Goal: Information Seeking & Learning: Find specific fact

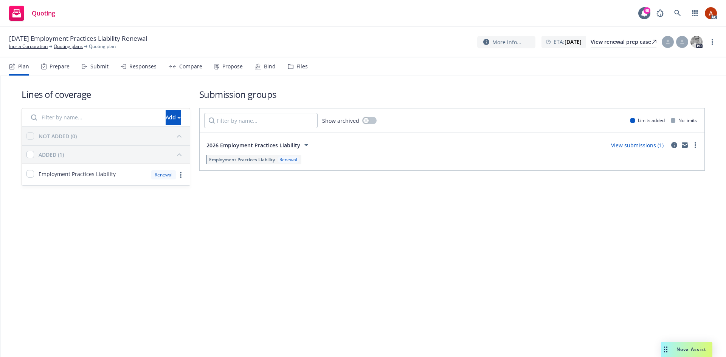
click at [60, 68] on div "Prepare" at bounding box center [60, 67] width 20 height 6
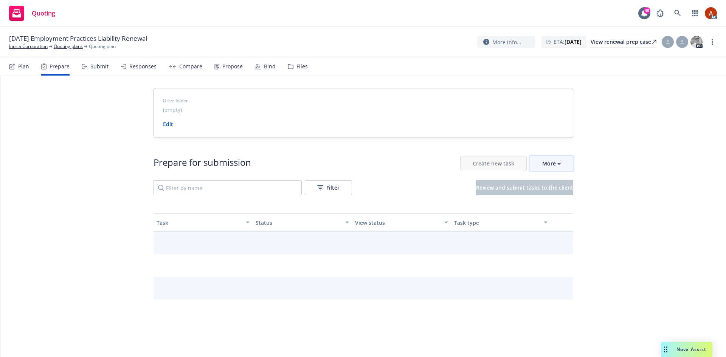
click at [542, 164] on div "More" at bounding box center [551, 164] width 19 height 14
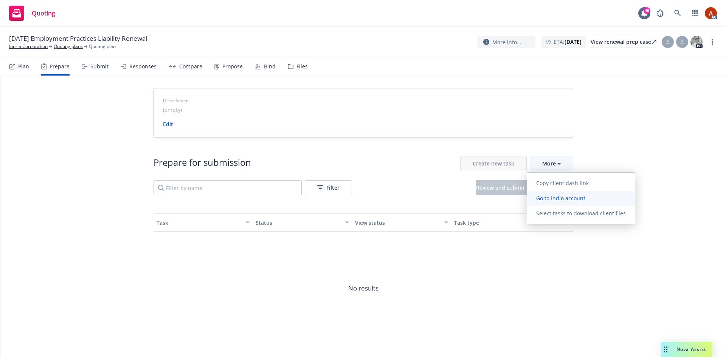
click at [560, 199] on span "Go to Indio account" at bounding box center [560, 198] width 67 height 7
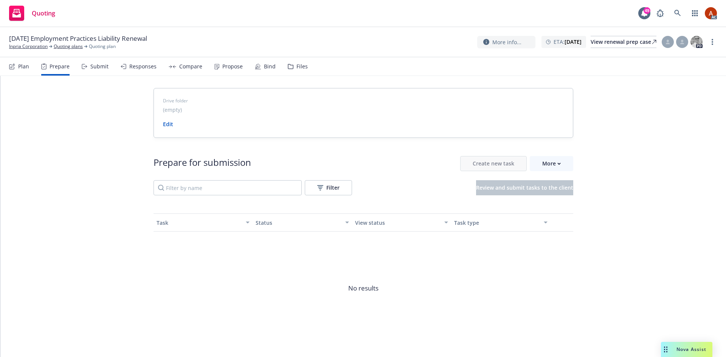
drag, startPoint x: 60, startPoint y: 46, endPoint x: 58, endPoint y: 51, distance: 5.8
click at [60, 46] on link "Quoting plans" at bounding box center [68, 46] width 29 height 7
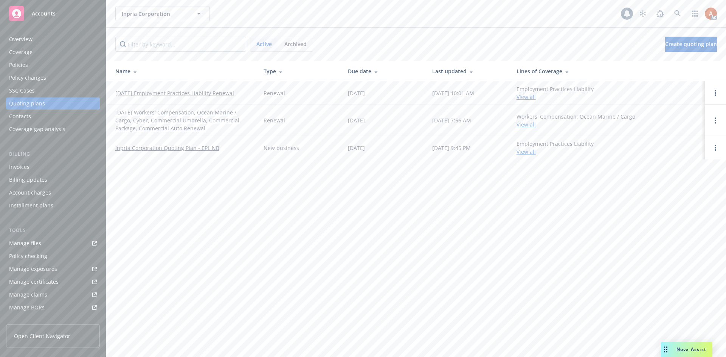
click at [14, 39] on div "Overview" at bounding box center [20, 39] width 23 height 12
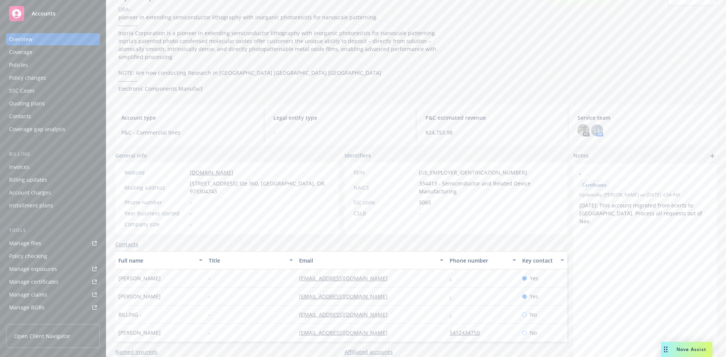
scroll to position [102, 0]
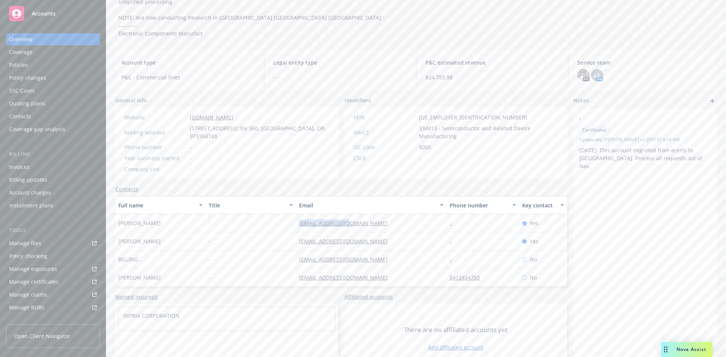
drag, startPoint x: 286, startPoint y: 208, endPoint x: 371, endPoint y: 210, distance: 85.1
click at [371, 214] on div "Mariela Nunez - mnunez@inpria.com - Yes" at bounding box center [341, 223] width 452 height 18
copy div "mnunez@inpria.com"
click at [258, 233] on div "-" at bounding box center [251, 242] width 90 height 18
drag, startPoint x: 280, startPoint y: 224, endPoint x: 407, endPoint y: 222, distance: 126.7
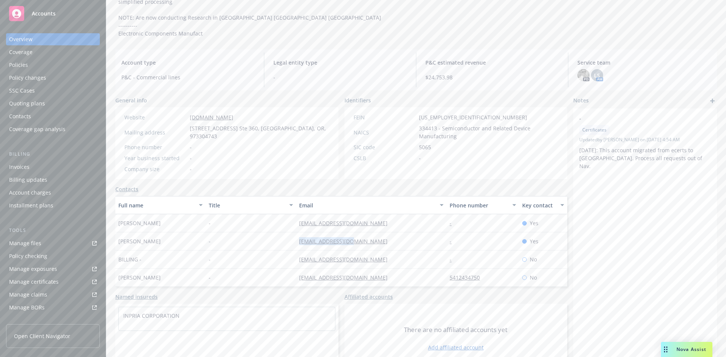
click at [366, 233] on div "Mark Thorpe - mthorpe@inpria.com - Yes" at bounding box center [341, 242] width 452 height 18
copy div "mthorpe@inpria.com"
click at [241, 216] on div "-" at bounding box center [251, 223] width 90 height 18
drag, startPoint x: 285, startPoint y: 207, endPoint x: 381, endPoint y: 208, distance: 96.1
click at [381, 214] on div "Mariela Nunez - mnunez@inpria.com - Yes" at bounding box center [341, 223] width 452 height 18
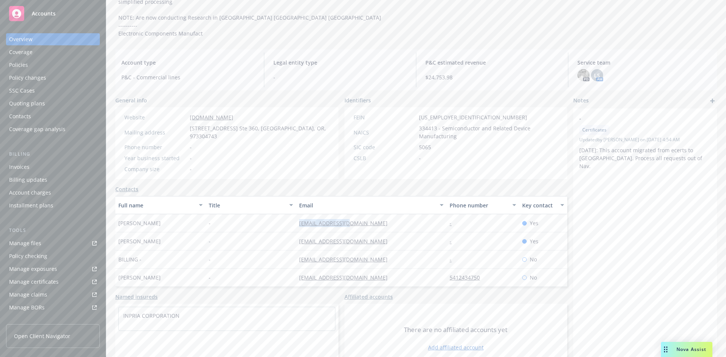
copy div "mnunez@inpria.com"
click at [27, 264] on div "Service team" at bounding box center [25, 261] width 33 height 12
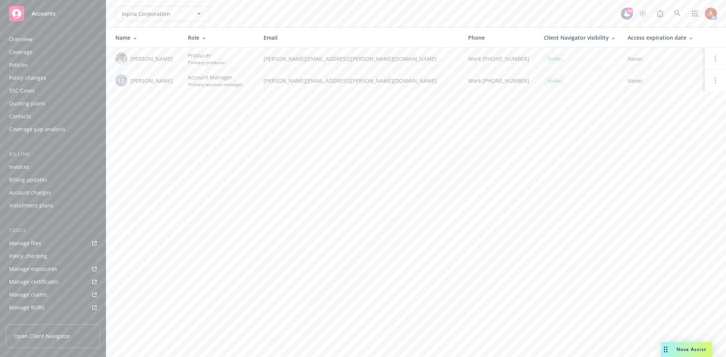
scroll to position [135, 0]
drag, startPoint x: 137, startPoint y: 80, endPoint x: 163, endPoint y: 82, distance: 26.5
click at [163, 82] on div "LS Lila Smith" at bounding box center [145, 80] width 61 height 12
copy span "Lila Smith"
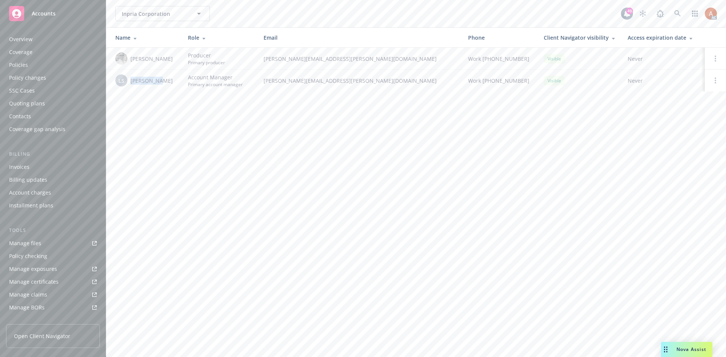
click at [26, 102] on div "Quoting plans" at bounding box center [27, 104] width 36 height 12
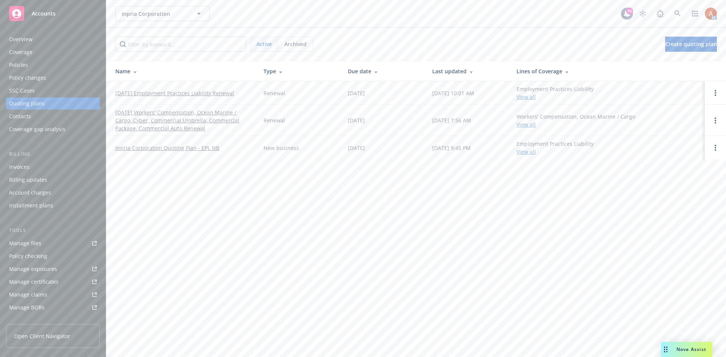
click at [25, 66] on div "Policies" at bounding box center [18, 65] width 19 height 12
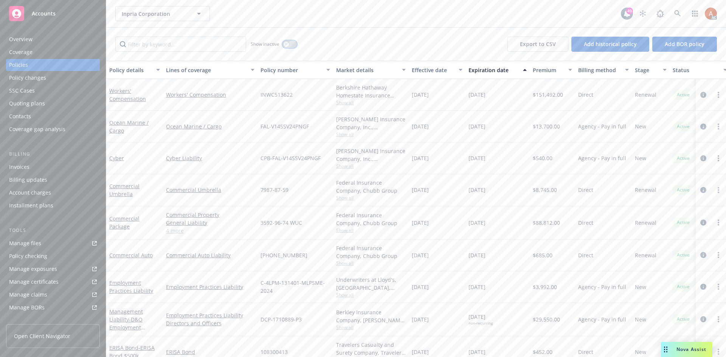
click at [290, 45] on button "button" at bounding box center [289, 44] width 14 height 8
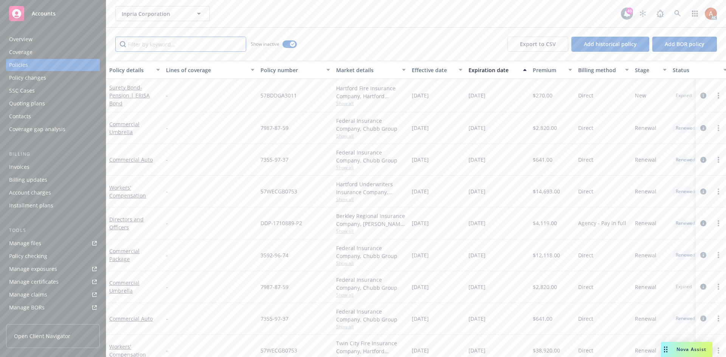
click at [166, 46] on input "Filter by keyword..." at bounding box center [180, 44] width 131 height 15
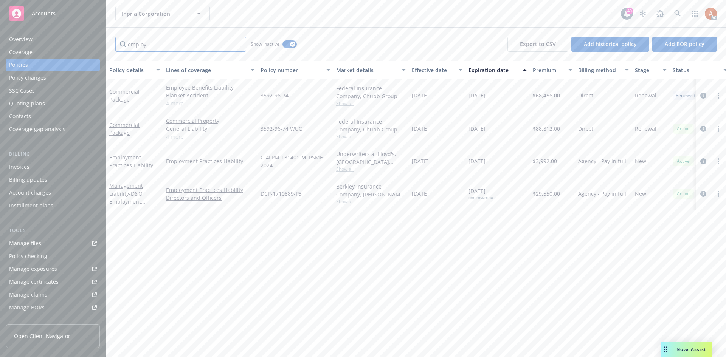
type input "employ"
click at [420, 69] on div "Effective date" at bounding box center [433, 70] width 42 height 8
drag, startPoint x: 419, startPoint y: 95, endPoint x: 488, endPoint y: 96, distance: 68.8
click at [488, 96] on div "Employment Practices Liability Employment Practices Liability C-4LPM-131401-MLP…" at bounding box center [471, 95] width 730 height 32
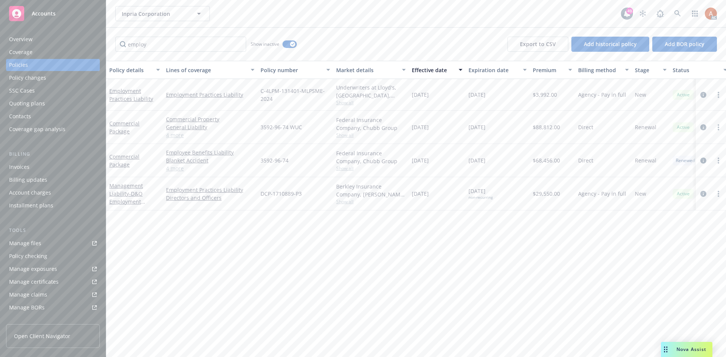
click at [479, 262] on div "Policy details Lines of coverage Policy number Market details Effective date Ex…" at bounding box center [416, 209] width 620 height 296
click at [34, 106] on div "Quoting plans" at bounding box center [27, 104] width 36 height 12
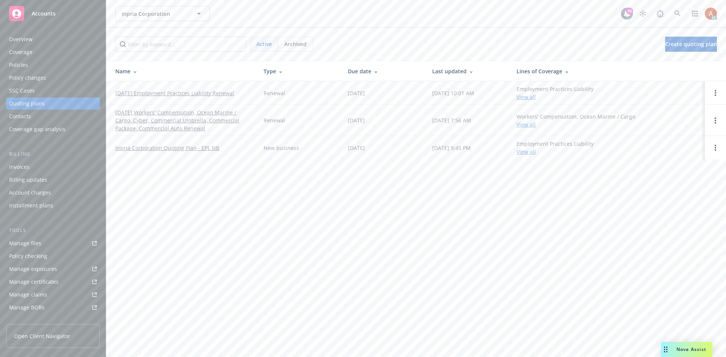
drag, startPoint x: 130, startPoint y: 94, endPoint x: 250, endPoint y: 97, distance: 119.9
click at [250, 97] on td "01/01/26 Employment Practices Liability Renewal" at bounding box center [181, 92] width 151 height 23
copy link "01/01/26 Employment Practices Liability Renewal"
click at [18, 41] on div "Overview" at bounding box center [20, 39] width 23 height 12
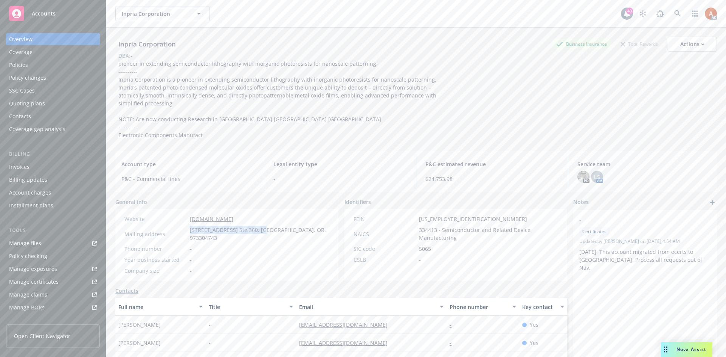
drag, startPoint x: 187, startPoint y: 222, endPoint x: 258, endPoint y: 226, distance: 70.5
click at [258, 226] on div "Mailing address 1100 NE Circle Blvd. Ste 360, Corvallis, OR, 973304743" at bounding box center [226, 234] width 211 height 16
copy div "1100 NE Circle Blvd. Ste 360"
click at [275, 226] on span "1100 NE Circle Blvd. Ste 360, Corvallis, OR, 973304743" at bounding box center [260, 234] width 140 height 16
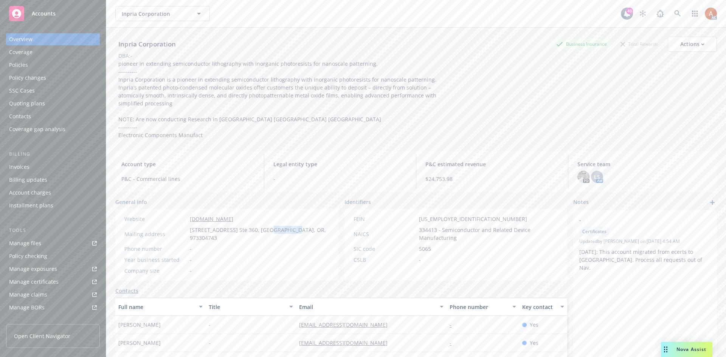
copy span "Corvallis"
click at [294, 226] on span "1100 NE Circle Blvd. Ste 360, Corvallis, OR, 973304743" at bounding box center [260, 234] width 140 height 16
click at [309, 226] on span "1100 NE Circle Blvd. Ste 360, Corvallis, OR, 973304743" at bounding box center [260, 234] width 140 height 16
drag, startPoint x: 311, startPoint y: 223, endPoint x: 326, endPoint y: 223, distance: 14.4
click at [326, 223] on div "Website www.inpria.com Mailing address 1100 NE Circle Blvd. Ste 360, Corvallis,…" at bounding box center [226, 245] width 223 height 72
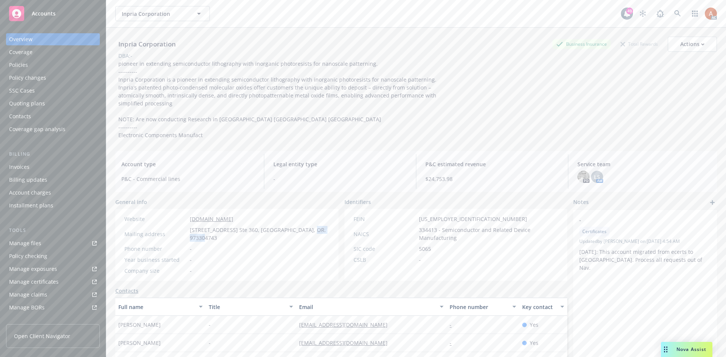
drag, startPoint x: 295, startPoint y: 222, endPoint x: 327, endPoint y: 223, distance: 32.2
click at [327, 223] on div "Website www.inpria.com Mailing address 1100 NE Circle Blvd. Ste 360, Corvallis,…" at bounding box center [226, 245] width 223 height 72
copy span "973304743"
drag, startPoint x: 186, startPoint y: 211, endPoint x: 254, endPoint y: 212, distance: 68.1
click at [254, 215] on div "Website www.inpria.com" at bounding box center [226, 219] width 211 height 8
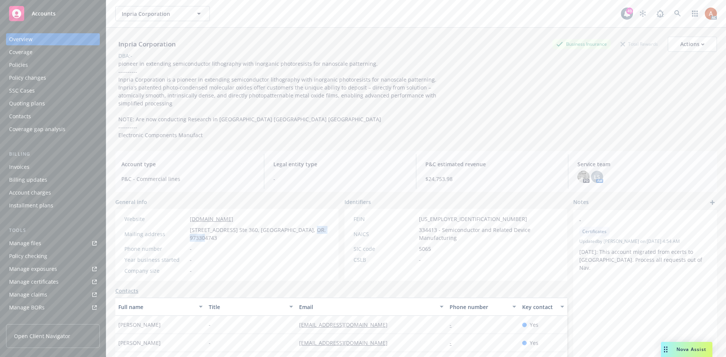
copy div "www.inpria.com"
click at [24, 68] on div "Policies" at bounding box center [18, 65] width 19 height 12
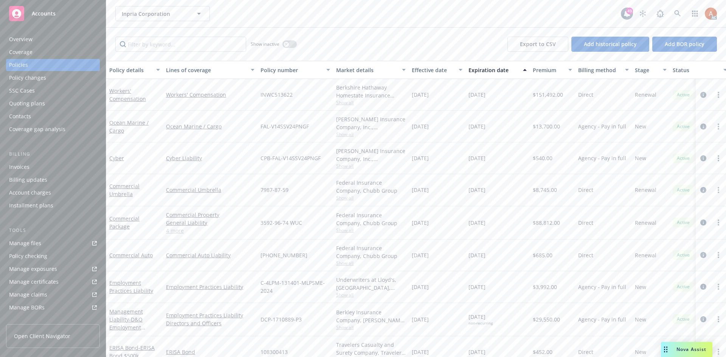
scroll to position [17, 0]
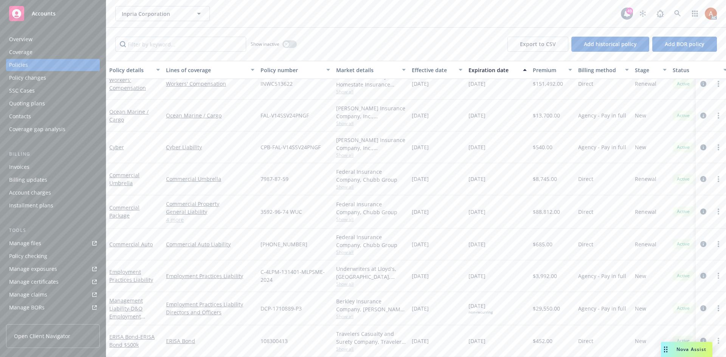
click at [700, 273] on icon "circleInformation" at bounding box center [703, 276] width 6 height 6
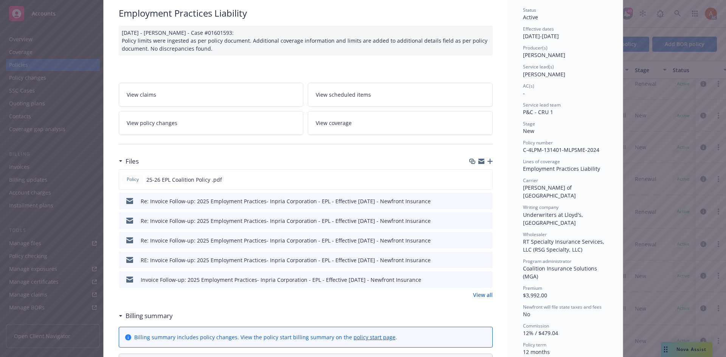
scroll to position [113, 0]
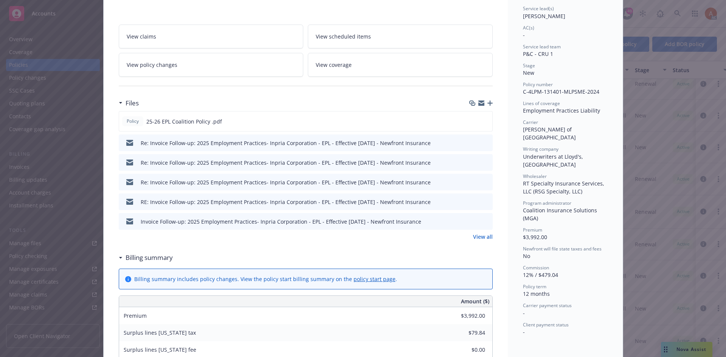
click at [476, 236] on link "View all" at bounding box center [483, 237] width 20 height 8
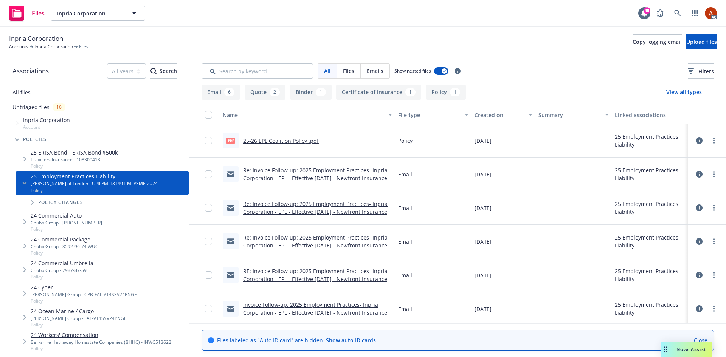
click at [436, 91] on button "Policy 1" at bounding box center [446, 92] width 40 height 15
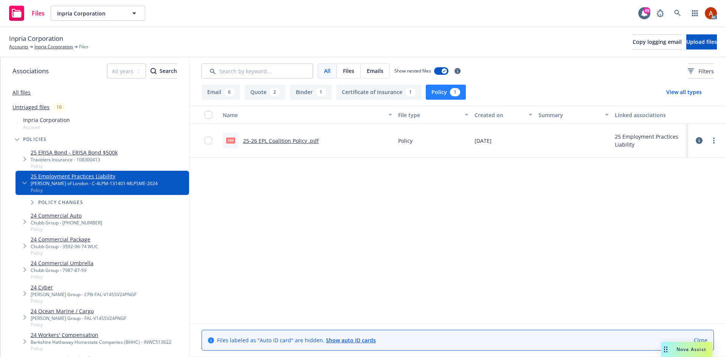
click at [269, 144] on link "25-26 EPL Coalition Policy .pdf" at bounding box center [281, 140] width 76 height 7
click at [267, 143] on link "25-26 EPL Coalition Policy .pdf" at bounding box center [281, 140] width 76 height 7
click at [59, 48] on link "Inpria Corporation" at bounding box center [53, 46] width 39 height 7
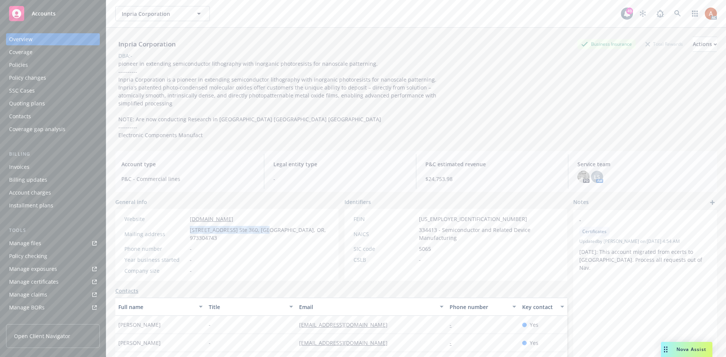
drag, startPoint x: 189, startPoint y: 222, endPoint x: 259, endPoint y: 223, distance: 69.6
click at [259, 226] on div "Mailing address 1100 NE Circle Blvd. Ste 360, Corvallis, OR, 973304743" at bounding box center [226, 234] width 211 height 16
copy div "1100 NE Circle Blvd. Ste 360,"
click at [272, 226] on span "1100 NE Circle Blvd. Ste 360, Corvallis, OR, 973304743" at bounding box center [260, 234] width 140 height 16
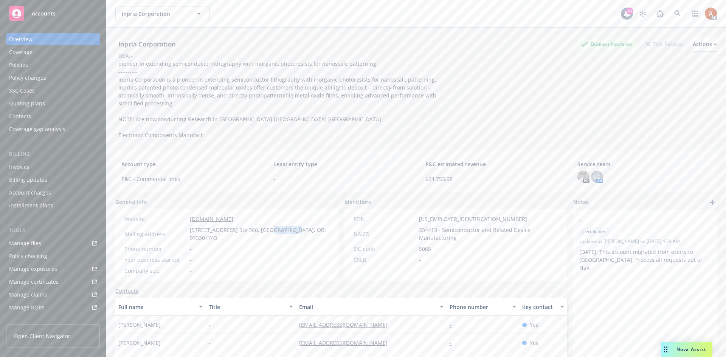
copy span "Corvallis"
click at [289, 226] on span "1100 NE Circle Blvd. Ste 360, Corvallis, OR, 973304743" at bounding box center [260, 234] width 140 height 16
copy span "OR"
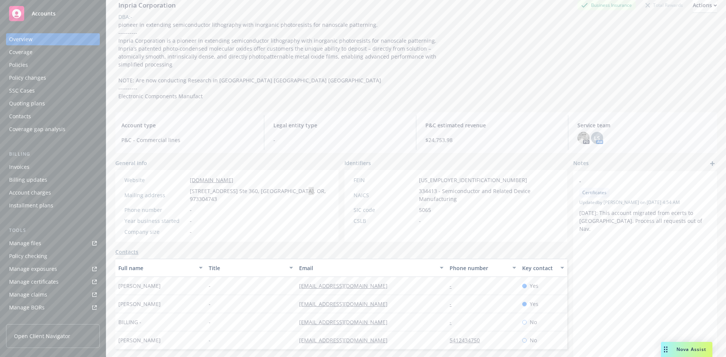
scroll to position [102, 0]
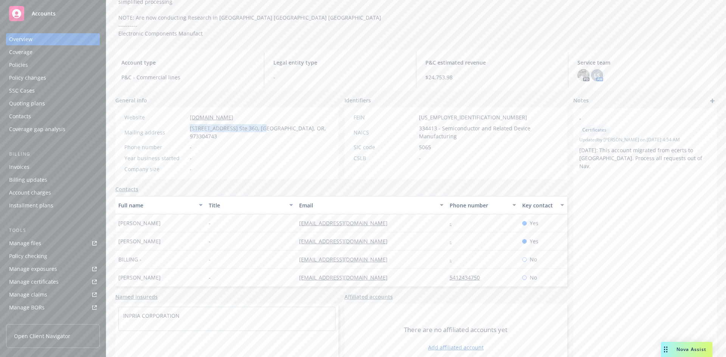
drag, startPoint x: 189, startPoint y: 120, endPoint x: 258, endPoint y: 123, distance: 68.9
click at [258, 124] on div "Mailing address 1100 NE Circle Blvd. Ste 360, Corvallis, OR, 973304743" at bounding box center [226, 132] width 211 height 16
copy span "1100 NE Circle Blvd. Ste 360"
click at [272, 124] on span "1100 NE Circle Blvd. Ste 360, Corvallis, OR, 973304743" at bounding box center [260, 132] width 140 height 16
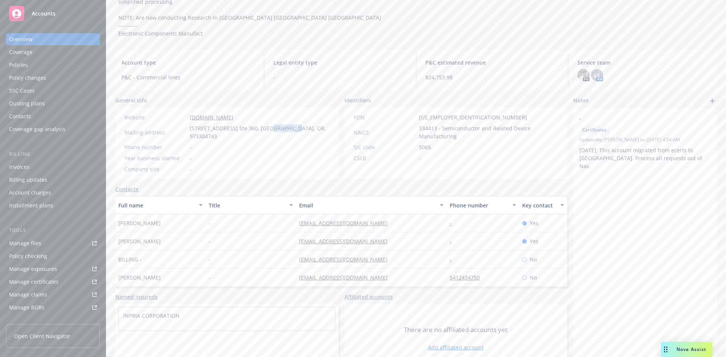
copy span "Corvallis"
click at [290, 124] on span "1100 NE Circle Blvd. Ste 360, Corvallis, OR, 973304743" at bounding box center [260, 132] width 140 height 16
copy span "OR"
click at [304, 124] on span "1100 NE Circle Blvd. Ste 360, Corvallis, OR, 973304743" at bounding box center [260, 132] width 140 height 16
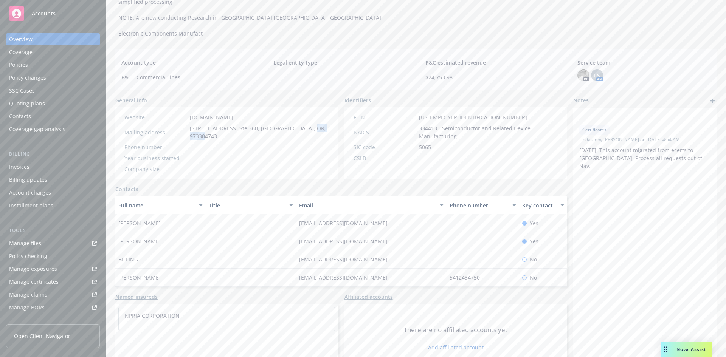
click at [304, 124] on span "1100 NE Circle Blvd. Ste 360, Corvallis, OR, 973304743" at bounding box center [260, 132] width 140 height 16
copy span "973304743"
drag, startPoint x: 182, startPoint y: 109, endPoint x: 278, endPoint y: 115, distance: 97.0
click at [278, 115] on div "Website www.inpria.com Mailing address 1100 NE Circle Blvd. Ste 360, Corvallis,…" at bounding box center [226, 143] width 211 height 60
click at [222, 165] on div "Company size -" at bounding box center [226, 169] width 211 height 8
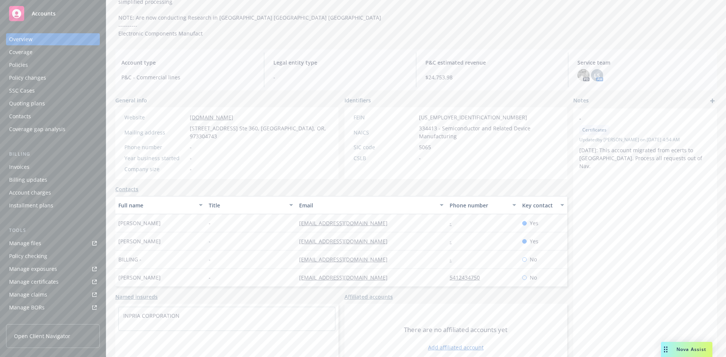
drag, startPoint x: 183, startPoint y: 109, endPoint x: 267, endPoint y: 110, distance: 83.6
click at [267, 113] on div "Website www.inpria.com" at bounding box center [226, 117] width 211 height 8
copy div "www.inpria.com"
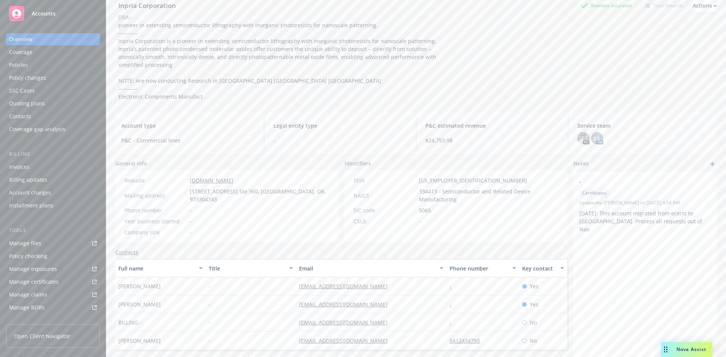
scroll to position [0, 0]
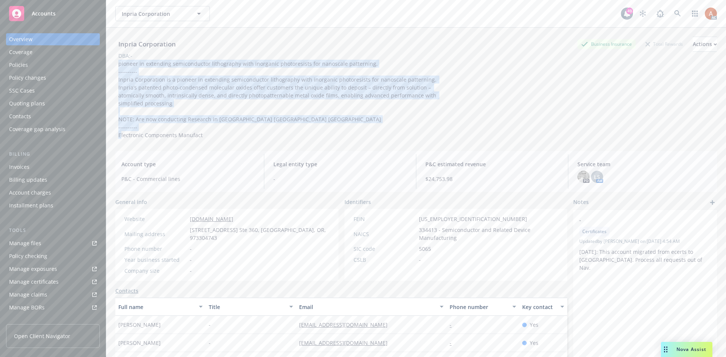
drag, startPoint x: 117, startPoint y: 64, endPoint x: 214, endPoint y: 133, distance: 119.7
click at [214, 133] on div "Inpria Corporation Business Insurance Total Rewards Actions DBA: - pioneer in e…" at bounding box center [416, 87] width 602 height 118
copy span "pioneer in extending semiconductor lithography with inorganic photoresists for …"
click at [231, 126] on div "pioneer in extending semiconductor lithography with inorganic photoresists for …" at bounding box center [285, 99] width 340 height 79
drag, startPoint x: 116, startPoint y: 63, endPoint x: 210, endPoint y: 130, distance: 115.1
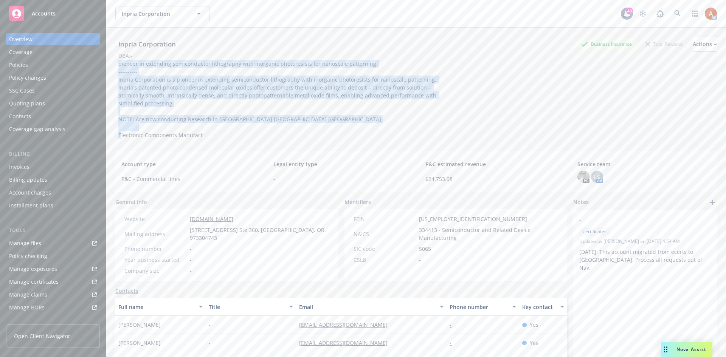
click at [210, 130] on div "pioneer in extending semiconductor lithography with inorganic photoresists for …" at bounding box center [285, 99] width 340 height 79
copy span "pioneer in extending semiconductor lithography with inorganic photoresists for …"
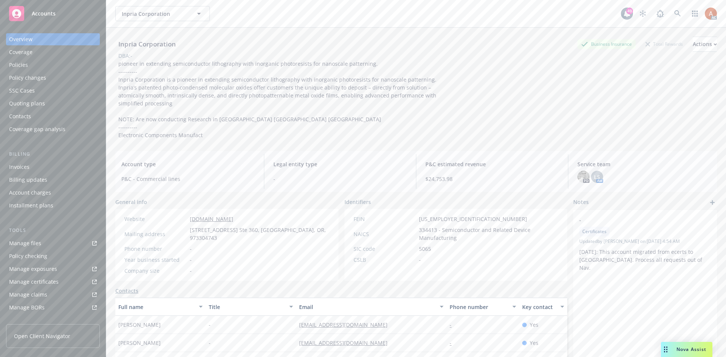
click at [242, 131] on div "Inpria Corporation Business Insurance Total Rewards Actions DBA: - pioneer in e…" at bounding box center [416, 87] width 602 height 118
drag, startPoint x: 116, startPoint y: 127, endPoint x: 205, endPoint y: 129, distance: 88.5
click at [205, 129] on div "pioneer in extending semiconductor lithography with inorganic photoresists for …" at bounding box center [285, 99] width 340 height 79
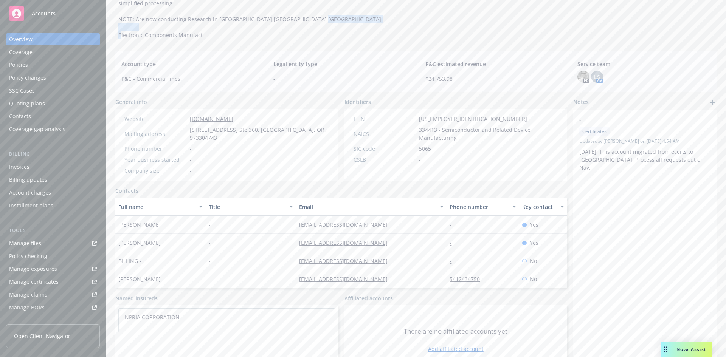
scroll to position [102, 0]
drag, startPoint x: 116, startPoint y: 207, endPoint x: 167, endPoint y: 206, distance: 51.4
click at [167, 206] on div "Inpria Corporation Business Insurance Total Rewards Actions DBA: - pioneer in e…" at bounding box center [416, 104] width 620 height 357
drag, startPoint x: 261, startPoint y: 215, endPoint x: 269, endPoint y: 211, distance: 8.5
click at [261, 215] on div "-" at bounding box center [251, 223] width 90 height 18
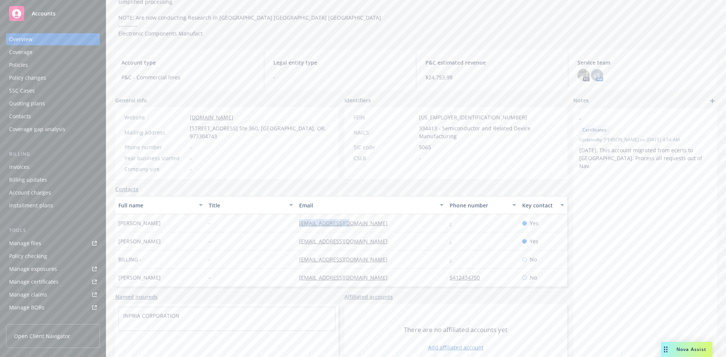
drag, startPoint x: 290, startPoint y: 205, endPoint x: 368, endPoint y: 210, distance: 78.0
click at [368, 214] on div "Mariela Nunez - mnunez@inpria.com - Yes" at bounding box center [341, 223] width 452 height 18
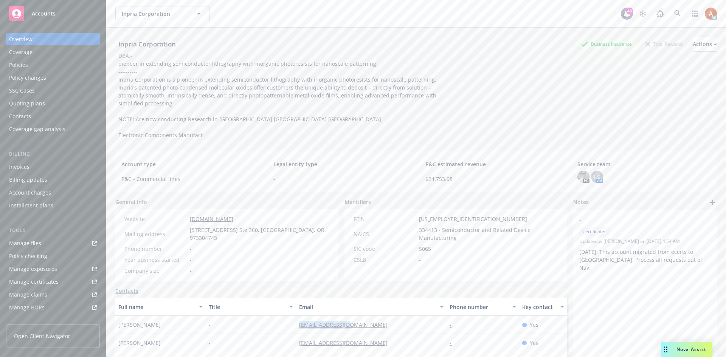
click at [25, 64] on div "Policies" at bounding box center [18, 65] width 19 height 12
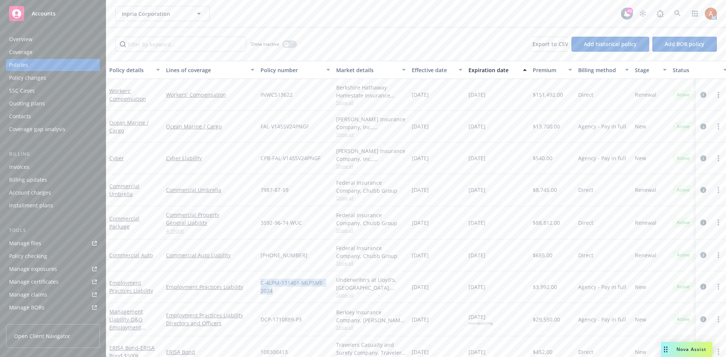
drag, startPoint x: 258, startPoint y: 281, endPoint x: 284, endPoint y: 293, distance: 29.3
click at [284, 293] on div "C-4LPM-131401-MLPSME-2024" at bounding box center [296, 288] width 76 height 32
click at [337, 300] on div "Underwriters at Lloyd's, London, Lloyd's of London, Coalition Insurance Solutio…" at bounding box center [371, 288] width 76 height 32
click at [700, 288] on icon "circleInformation" at bounding box center [703, 287] width 6 height 6
